Goal: Transaction & Acquisition: Purchase product/service

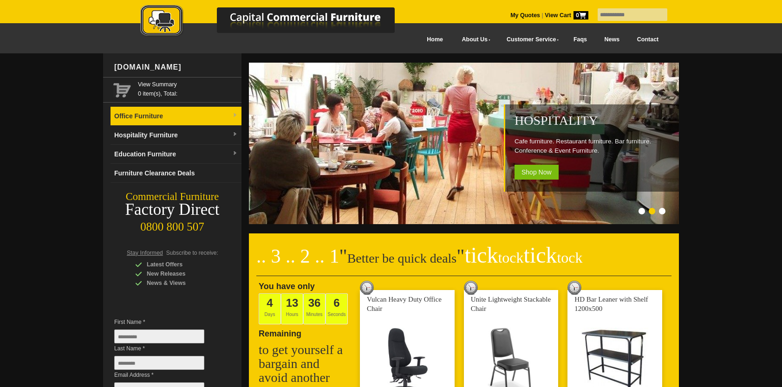
click at [212, 115] on link "Office Furniture" at bounding box center [176, 116] width 131 height 19
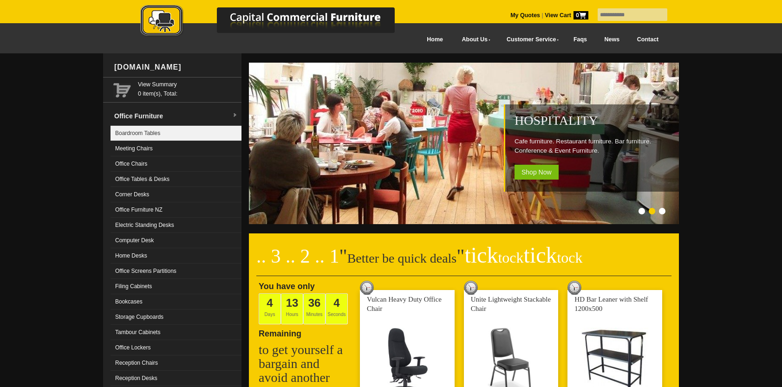
click at [201, 136] on link "Boardroom Tables" at bounding box center [176, 133] width 131 height 15
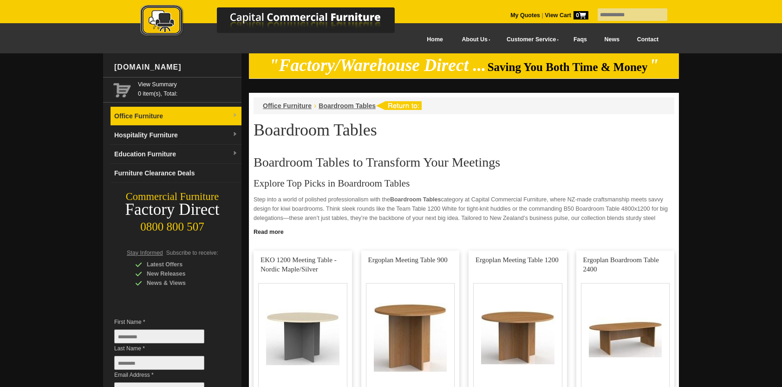
click at [216, 116] on link "Office Furniture" at bounding box center [176, 116] width 131 height 19
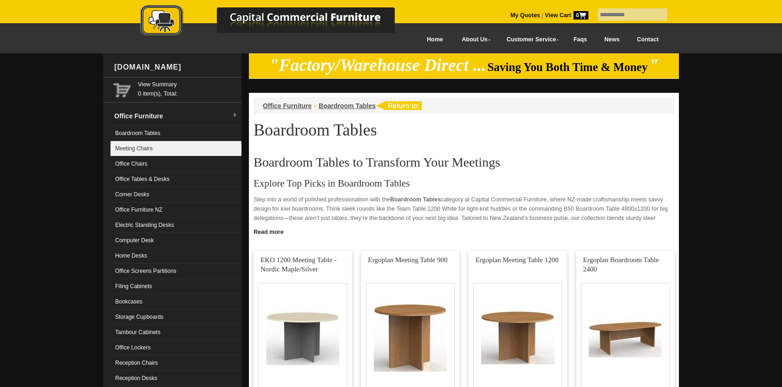
click at [190, 141] on link "Meeting Chairs" at bounding box center [176, 148] width 131 height 15
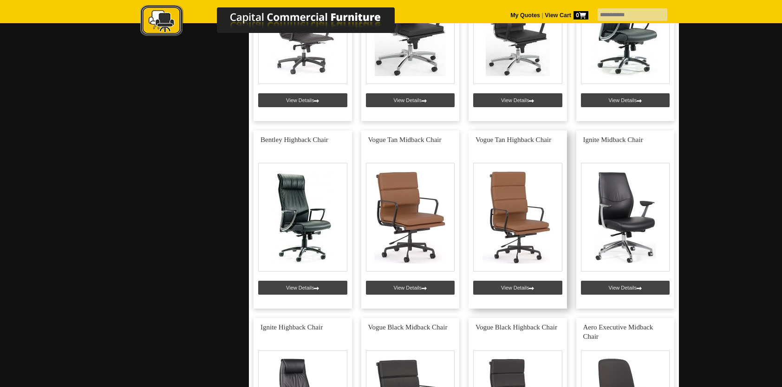
scroll to position [2748, 0]
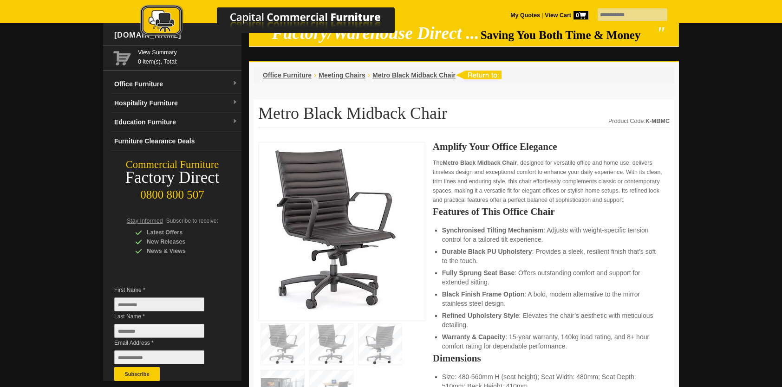
scroll to position [186, 0]
